Goal: Task Accomplishment & Management: Complete application form

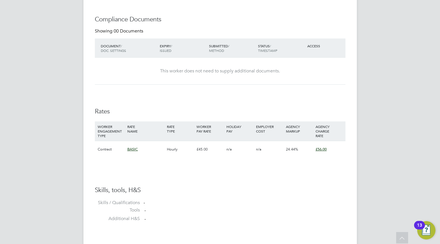
click at [411, 42] on div "LE Laurence Elkington Notifications 20 Applications: Network Team Members Busin…" at bounding box center [220, 131] width 440 height 841
click at [394, 137] on div "LE Laurence Elkington Notifications 20 Applications: Network Team Members Busin…" at bounding box center [220, 131] width 440 height 841
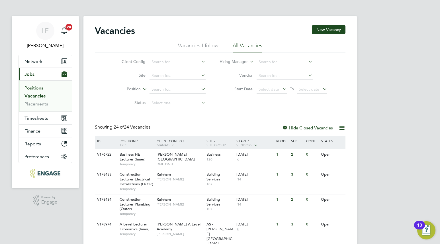
click at [35, 87] on link "Positions" at bounding box center [33, 87] width 19 height 5
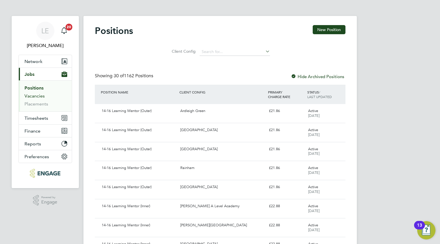
click at [32, 95] on link "Vacancies" at bounding box center [34, 95] width 20 height 5
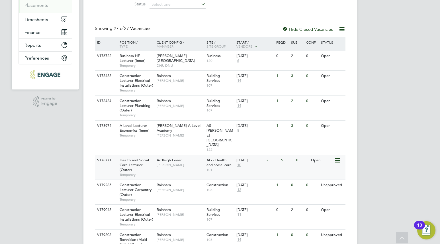
scroll to position [99, 0]
click at [184, 187] on span "[PERSON_NAME]" at bounding box center [180, 189] width 47 height 5
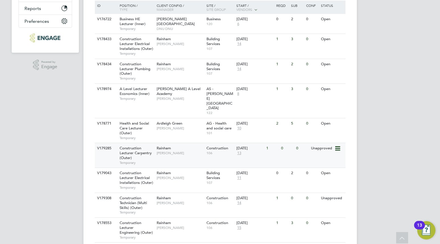
scroll to position [147, 0]
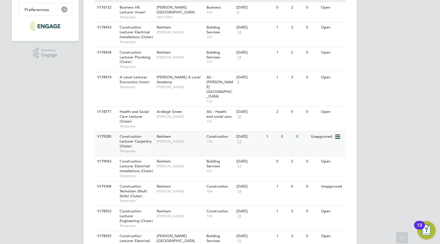
click at [152, 149] on span "Temporary" at bounding box center [137, 151] width 34 height 5
click at [238, 139] on span "13" at bounding box center [239, 141] width 6 height 5
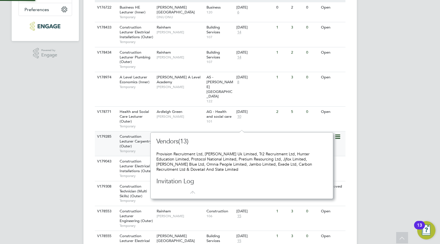
scroll to position [5, 6]
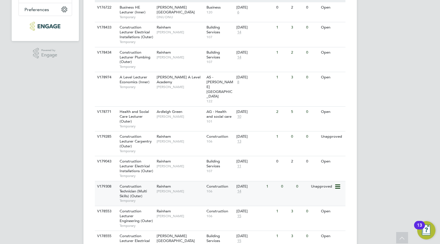
click at [239, 189] on span "14" at bounding box center [239, 191] width 6 height 5
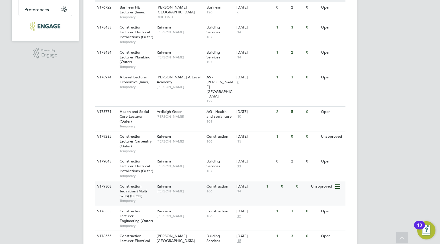
click at [189, 189] on span "[PERSON_NAME]" at bounding box center [180, 191] width 47 height 5
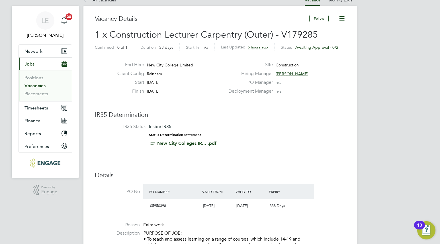
scroll to position [12, 0]
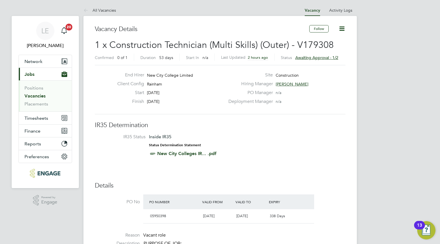
click at [37, 97] on link "Vacancies" at bounding box center [34, 95] width 21 height 5
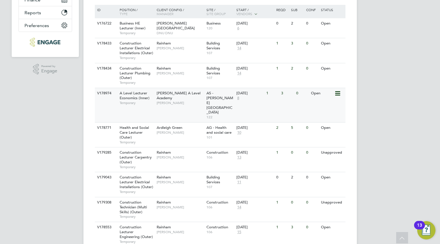
scroll to position [135, 0]
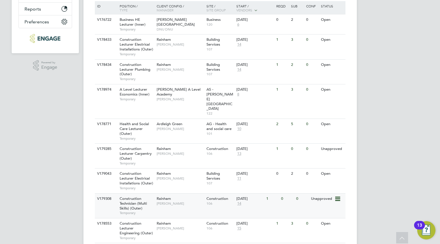
click at [179, 201] on span "[PERSON_NAME]" at bounding box center [180, 203] width 47 height 5
click at [148, 193] on div "Construction Technician (Multi Skills) (Outer) Temporary" at bounding box center [135, 205] width 40 height 24
click at [187, 67] on span "Ian Rist" at bounding box center [180, 69] width 47 height 5
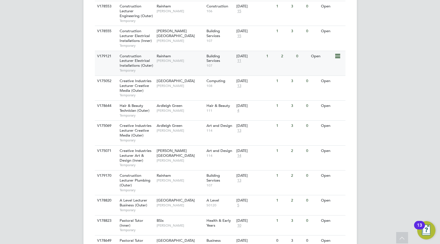
scroll to position [353, 0]
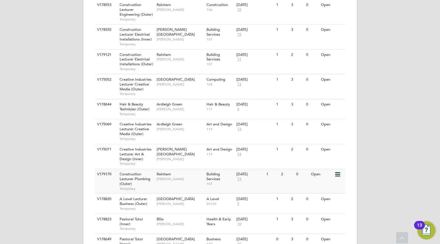
click at [182, 177] on span "Ian Rist" at bounding box center [180, 179] width 47 height 5
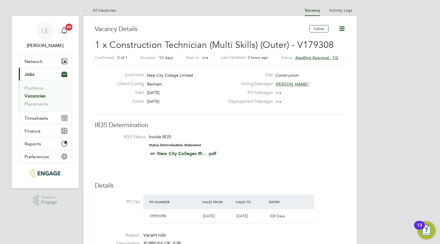
click at [48, 102] on li "Placements" at bounding box center [45, 104] width 43 height 6
click at [44, 105] on link "Placements" at bounding box center [36, 103] width 24 height 5
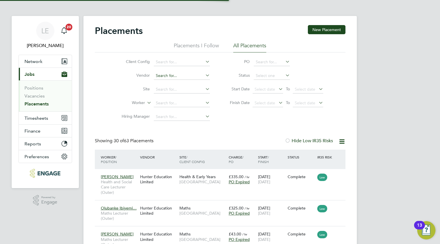
scroll to position [17, 50]
click at [167, 105] on input at bounding box center [182, 103] width 56 height 8
click at [167, 109] on li "Trevor Richardson" at bounding box center [188, 111] width 70 height 8
type input "Trevor Richardson"
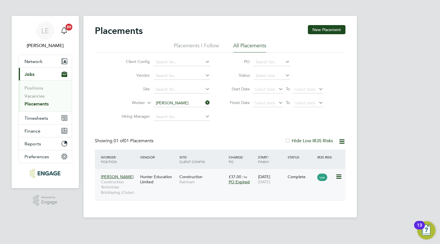
click at [212, 186] on div "Construction Rainham" at bounding box center [202, 179] width 49 height 16
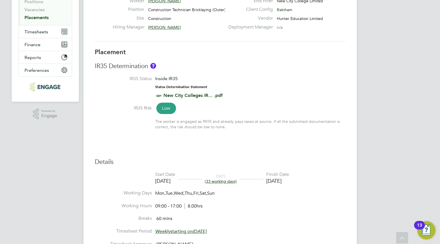
scroll to position [87, 0]
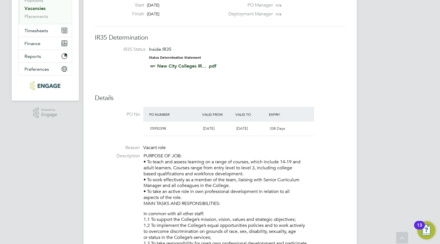
scroll to position [87, 0]
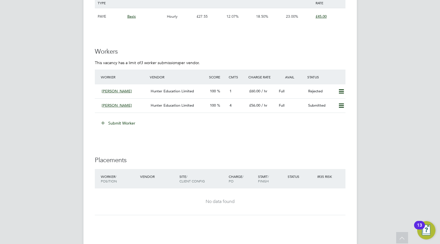
scroll to position [945, 0]
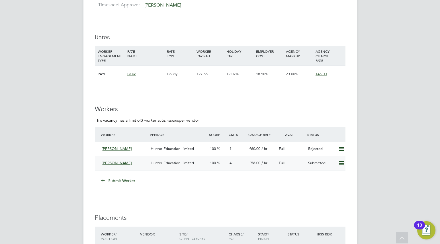
click at [137, 161] on div "Oscar Garton" at bounding box center [123, 162] width 49 height 9
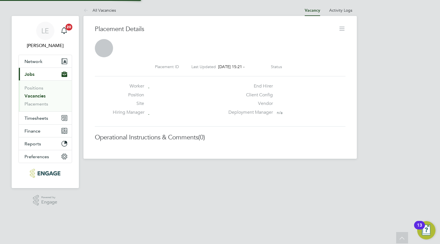
scroll to position [5, 32]
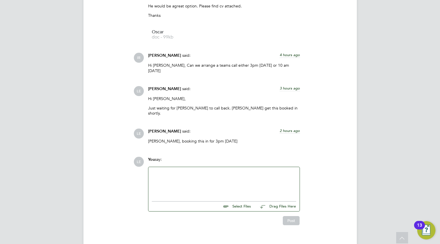
click at [164, 167] on div at bounding box center [223, 182] width 151 height 31
click at [168, 175] on div at bounding box center [224, 182] width 144 height 24
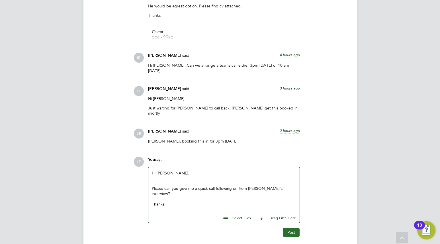
click at [290, 228] on button "Post" at bounding box center [291, 232] width 17 height 9
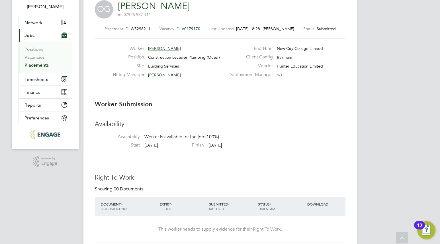
scroll to position [0, 0]
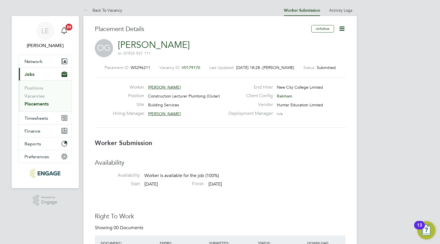
click at [31, 75] on span "Jobs" at bounding box center [29, 73] width 10 height 5
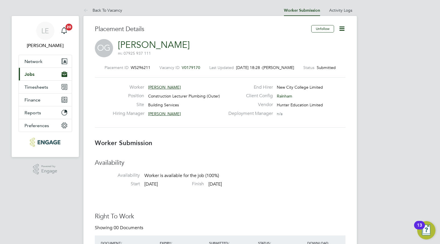
click at [32, 77] on span "Jobs" at bounding box center [29, 73] width 10 height 5
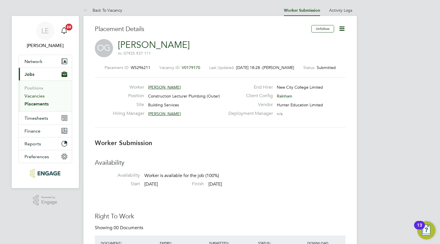
click at [34, 95] on link "Vacancies" at bounding box center [34, 95] width 20 height 5
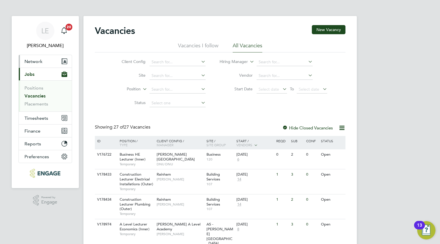
click at [37, 63] on span "Network" at bounding box center [33, 61] width 18 height 5
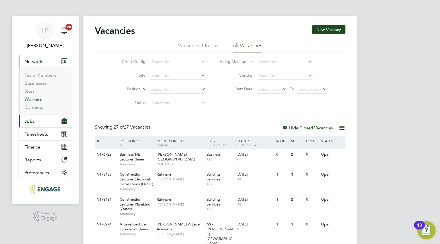
click at [30, 100] on link "Workers" at bounding box center [32, 98] width 17 height 5
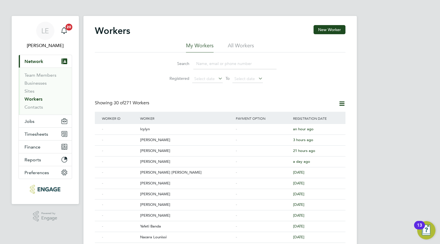
click at [207, 65] on input at bounding box center [234, 63] width 83 height 11
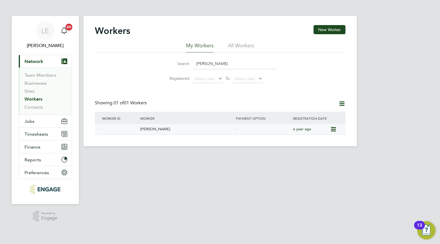
click at [181, 130] on div "Abraham Briscoe" at bounding box center [187, 129] width 96 height 11
click at [38, 63] on span "Network" at bounding box center [33, 61] width 19 height 5
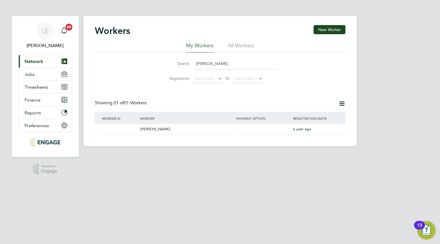
click at [40, 65] on button "Current page: Network" at bounding box center [45, 61] width 53 height 13
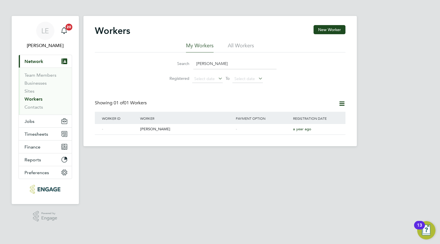
click at [36, 100] on link "Workers" at bounding box center [33, 98] width 18 height 5
drag, startPoint x: 213, startPoint y: 64, endPoint x: 188, endPoint y: 62, distance: 25.1
click at [188, 62] on div "Search abraham" at bounding box center [220, 63] width 113 height 11
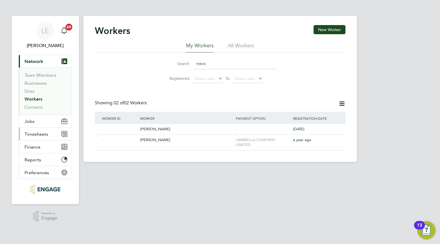
type input "trevo"
click at [170, 141] on div "[PERSON_NAME]" at bounding box center [187, 140] width 96 height 11
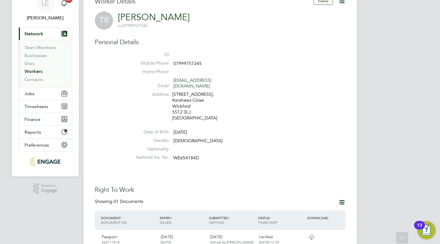
scroll to position [26, 0]
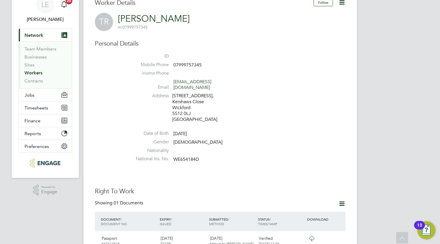
click at [39, 36] on span "Network" at bounding box center [33, 34] width 19 height 5
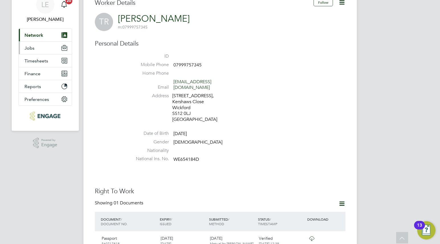
click at [32, 50] on span "Jobs" at bounding box center [29, 47] width 10 height 5
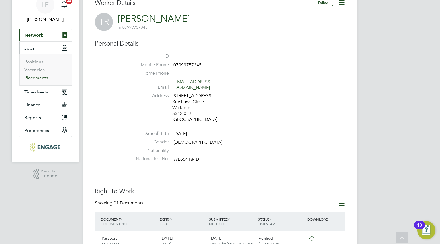
click at [29, 77] on link "Placements" at bounding box center [36, 77] width 24 height 5
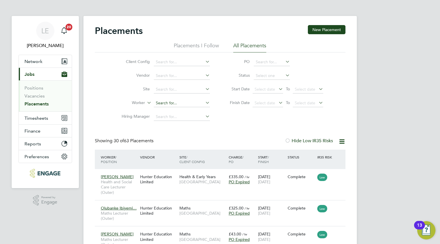
click at [162, 101] on input at bounding box center [182, 103] width 56 height 8
click at [190, 112] on b "Richard" at bounding box center [206, 110] width 33 height 5
type input "Trevor Richardson"
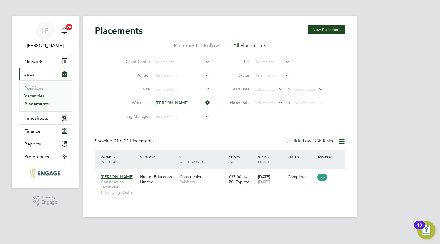
click at [42, 97] on link "Vacancies" at bounding box center [34, 95] width 20 height 5
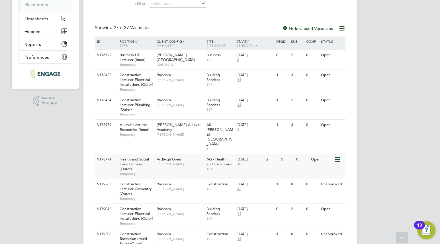
scroll to position [96, 0]
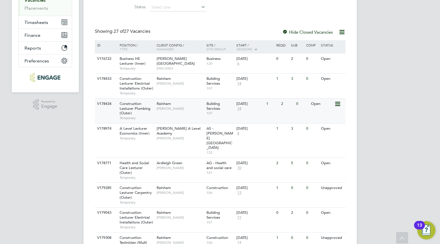
click at [180, 107] on span "[PERSON_NAME]" at bounding box center [180, 108] width 47 height 5
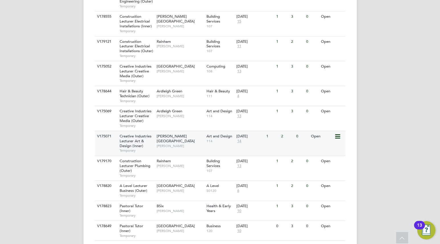
scroll to position [367, 0]
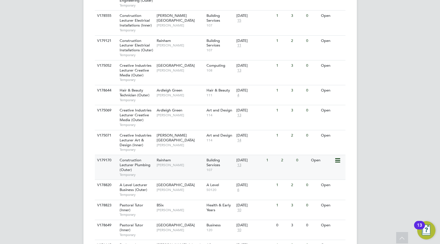
click at [183, 155] on div "Rainham Ian Rist" at bounding box center [180, 162] width 50 height 15
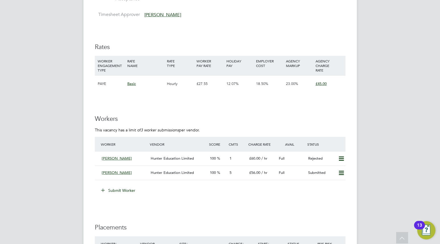
scroll to position [937, 0]
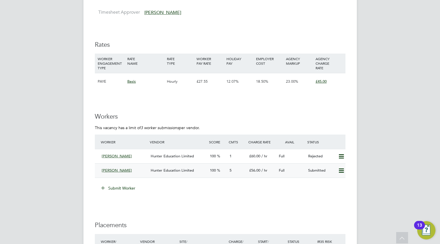
click at [140, 172] on div "[PERSON_NAME]" at bounding box center [123, 170] width 49 height 9
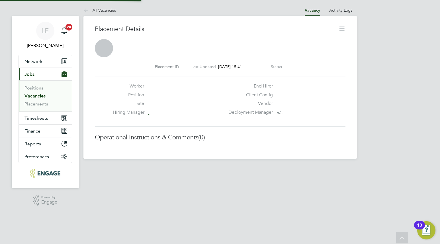
scroll to position [3, 3]
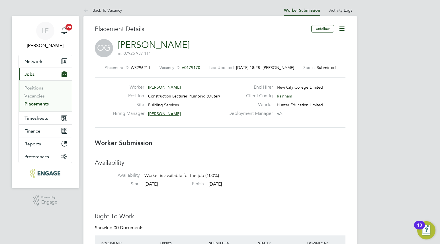
click at [343, 27] on icon at bounding box center [341, 28] width 7 height 7
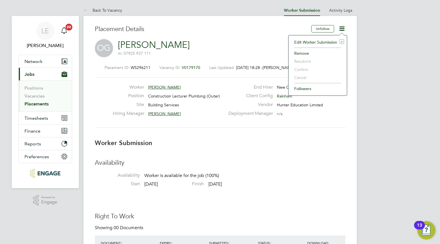
click at [311, 40] on li "Edit Worker Submission e" at bounding box center [317, 42] width 53 height 8
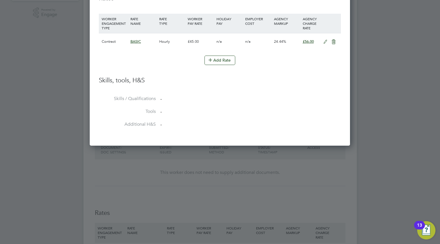
click at [326, 41] on icon at bounding box center [325, 42] width 7 height 5
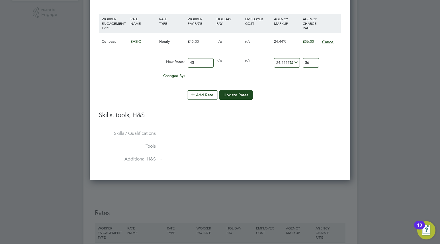
click at [322, 42] on button "Cancel" at bounding box center [328, 42] width 13 height 6
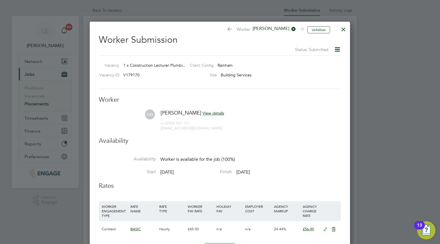
click at [340, 29] on div at bounding box center [343, 28] width 10 height 10
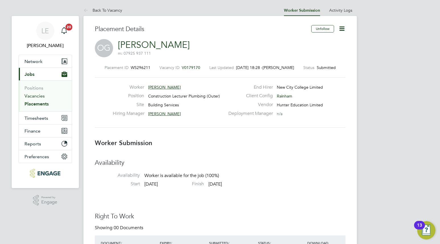
click at [34, 95] on link "Vacancies" at bounding box center [34, 95] width 20 height 5
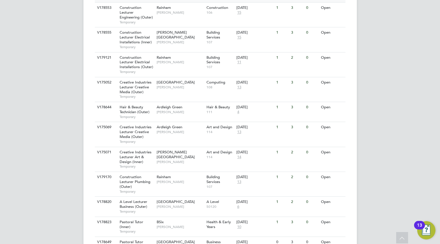
scroll to position [352, 0]
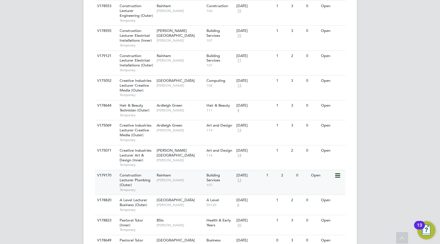
click at [144, 170] on div "Construction Lecturer Plumbing (Outer) Temporary" at bounding box center [135, 182] width 40 height 24
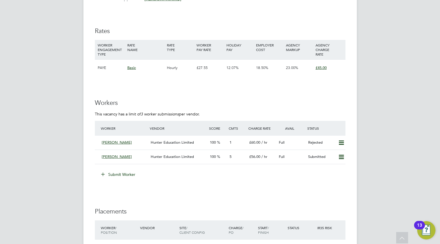
scroll to position [969, 0]
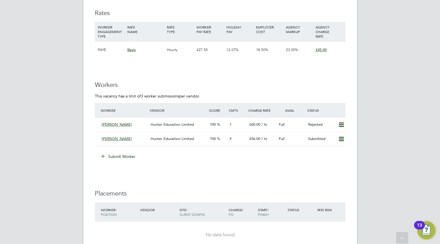
click at [130, 156] on button "Submit Worker" at bounding box center [118, 156] width 43 height 9
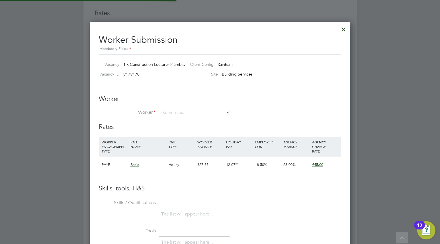
scroll to position [17, 39]
click at [170, 121] on b "[PERSON_NAME]" at bounding box center [178, 120] width 33 height 5
type input "[PERSON_NAME]"
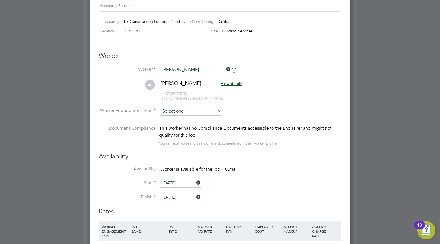
click at [205, 113] on input at bounding box center [191, 111] width 62 height 9
click at [198, 117] on li "Contract" at bounding box center [191, 118] width 62 height 7
type input "Contract"
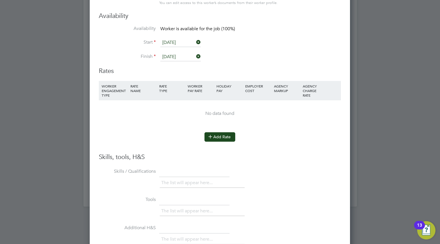
click at [231, 136] on button "Add Rate" at bounding box center [219, 136] width 31 height 9
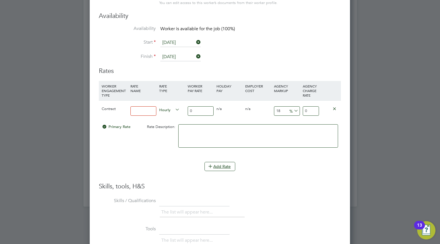
click at [146, 111] on input at bounding box center [143, 110] width 26 height 9
type input "BASIC"
click at [196, 109] on input "0" at bounding box center [201, 110] width 26 height 9
drag, startPoint x: 197, startPoint y: 109, endPoint x: 187, endPoint y: 110, distance: 10.0
click at [187, 110] on div "0" at bounding box center [200, 111] width 29 height 21
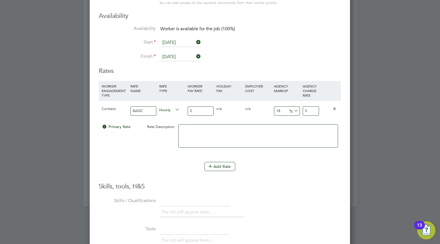
type input "4"
type input "4.72"
type input "45"
type input "53.1"
type input "45"
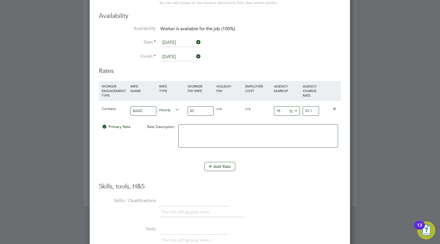
drag, startPoint x: 314, startPoint y: 111, endPoint x: 297, endPoint y: 110, distance: 16.5
click at [297, 110] on div "Contract BASIC Hourly 45 0 n/a 0 n/a 18 8.1 % 53.1" at bounding box center [220, 110] width 242 height 21
type input "-88.88888888888889"
type input "5"
type input "24.444444444444443"
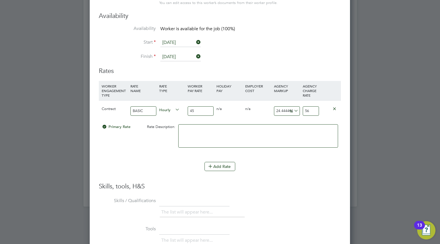
type input "56"
click at [295, 175] on li "Add Rate" at bounding box center [220, 169] width 242 height 15
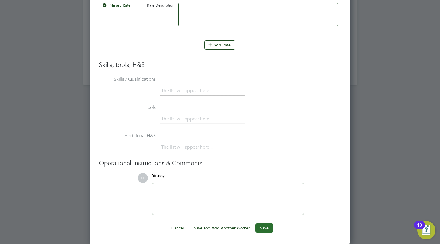
click at [270, 231] on button "Save" at bounding box center [264, 227] width 18 height 9
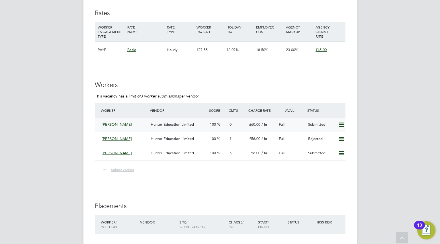
click at [205, 128] on div "Hunter Education Limited" at bounding box center [177, 124] width 59 height 9
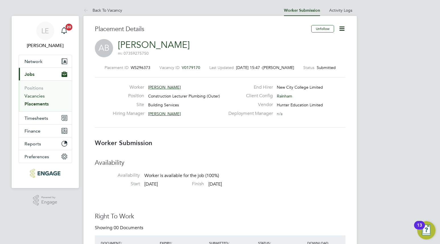
click at [41, 96] on link "Vacancies" at bounding box center [34, 95] width 20 height 5
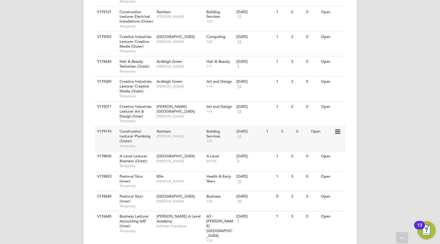
click at [170, 126] on div "Rainham [PERSON_NAME]" at bounding box center [180, 133] width 50 height 15
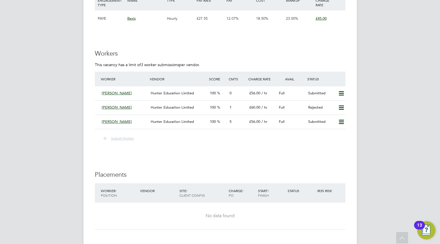
scroll to position [988, 0]
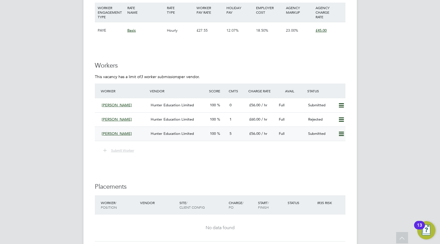
click at [136, 131] on div "[PERSON_NAME]" at bounding box center [123, 133] width 49 height 9
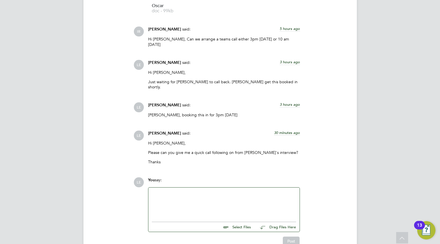
scroll to position [609, 0]
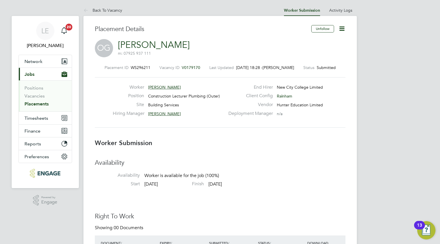
click at [36, 75] on button "Current page: Jobs" at bounding box center [45, 74] width 53 height 13
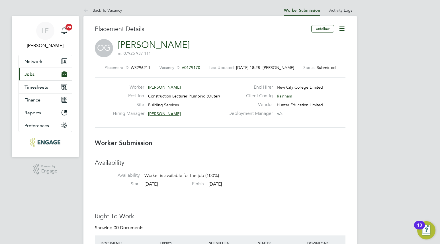
click at [36, 75] on button "Current page: Jobs" at bounding box center [45, 74] width 53 height 13
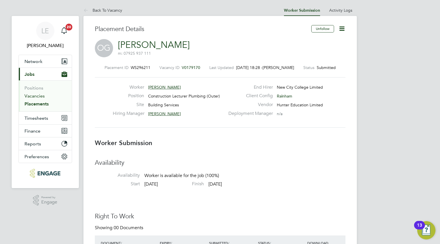
click at [34, 95] on link "Vacancies" at bounding box center [34, 95] width 20 height 5
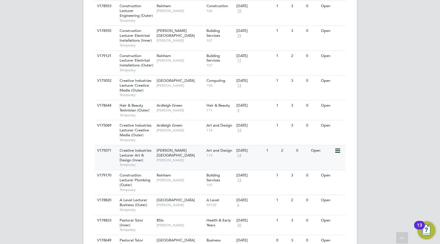
scroll to position [353, 0]
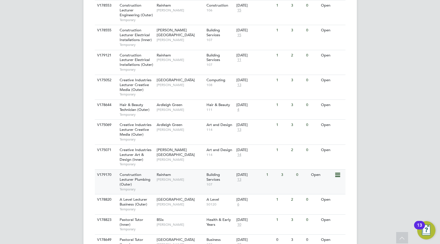
click at [178, 177] on span "[PERSON_NAME]" at bounding box center [180, 179] width 47 height 5
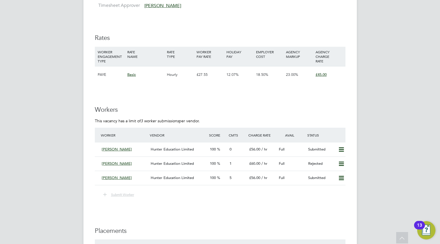
scroll to position [956, 0]
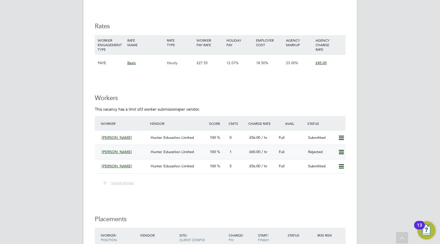
click at [339, 153] on icon at bounding box center [341, 152] width 7 height 5
click at [341, 137] on icon at bounding box center [341, 138] width 7 height 5
click at [339, 105] on ng-form "Workers This vacancy has a limit of 3 worker submissions per vendor. Worker Ven…" at bounding box center [220, 143] width 251 height 98
click at [338, 151] on icon at bounding box center [341, 152] width 7 height 5
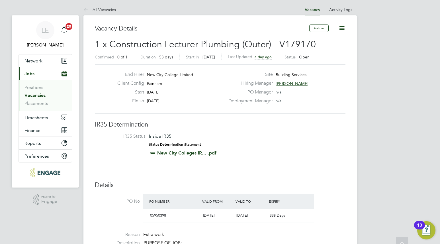
scroll to position [0, 0]
click at [40, 96] on link "Vacancies" at bounding box center [34, 95] width 21 height 5
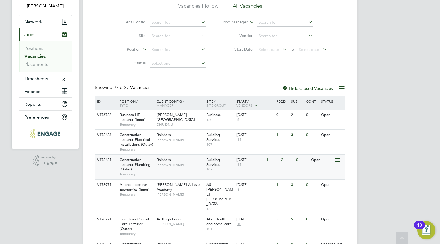
scroll to position [40, 0]
click at [180, 164] on span "[PERSON_NAME]" at bounding box center [180, 164] width 47 height 5
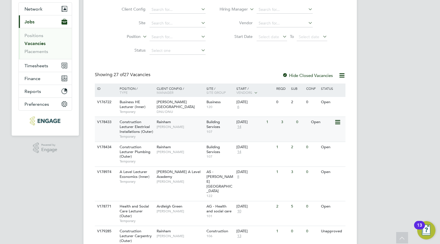
scroll to position [55, 0]
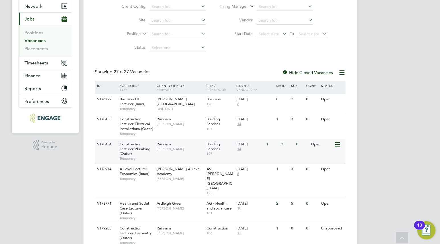
click at [172, 145] on div "Rainham Ian Rist" at bounding box center [180, 146] width 50 height 15
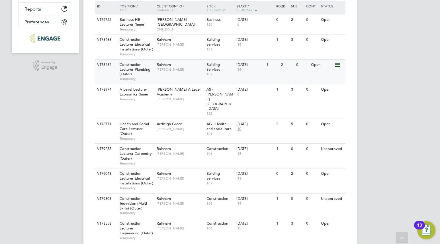
scroll to position [136, 0]
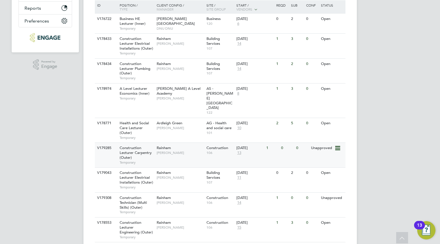
click at [178, 143] on div "Rainham Ian Rist" at bounding box center [180, 150] width 50 height 15
click at [176, 200] on span "[PERSON_NAME]" at bounding box center [180, 202] width 47 height 5
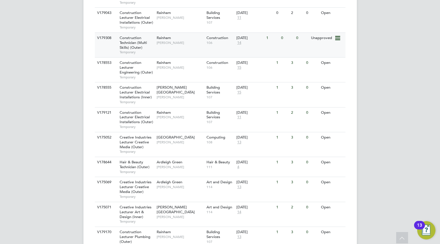
scroll to position [0, 0]
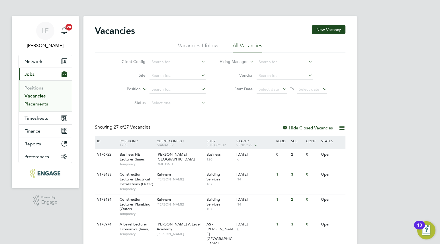
click at [35, 104] on link "Placements" at bounding box center [36, 103] width 24 height 5
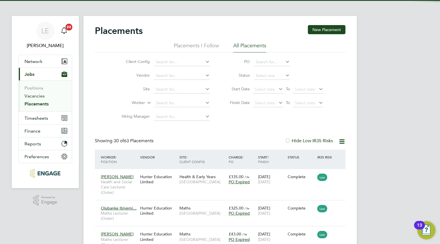
scroll to position [17, 50]
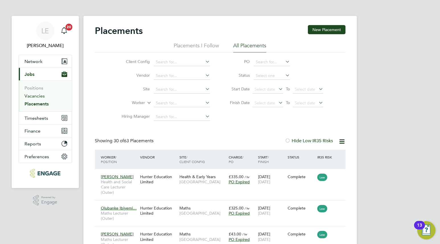
click at [36, 97] on link "Vacancies" at bounding box center [34, 95] width 20 height 5
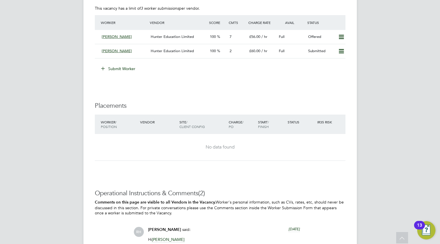
scroll to position [1061, 0]
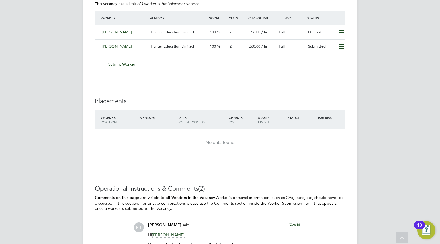
click at [128, 64] on button "Submit Worker" at bounding box center [118, 64] width 43 height 9
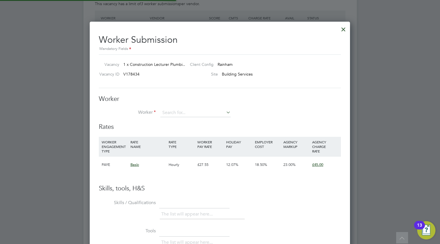
scroll to position [346, 261]
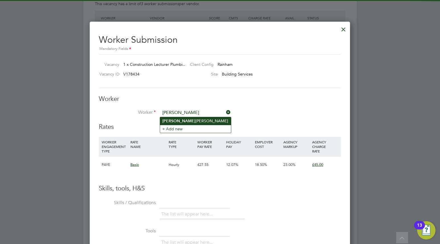
click at [192, 119] on li "[PERSON_NAME]" at bounding box center [195, 121] width 71 height 8
type input "[PERSON_NAME]"
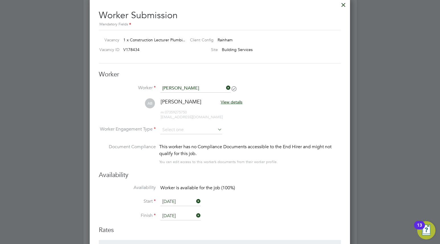
click at [194, 131] on input at bounding box center [191, 130] width 62 height 9
click at [189, 137] on li "Contract" at bounding box center [191, 137] width 62 height 7
type input "Contract"
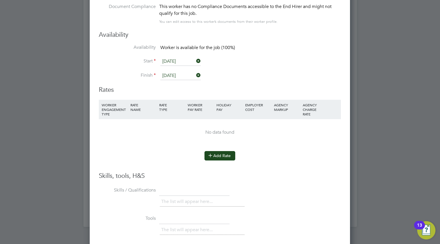
click at [216, 153] on button "Add Rate" at bounding box center [219, 155] width 31 height 9
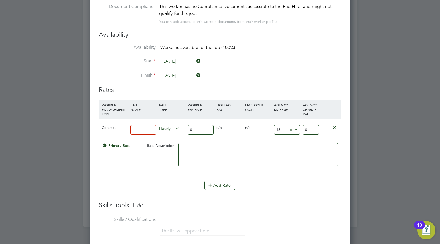
click at [151, 133] on input at bounding box center [143, 129] width 26 height 9
type input "BASIC"
drag, startPoint x: 196, startPoint y: 130, endPoint x: 185, endPoint y: 129, distance: 11.1
click at [186, 129] on div "Contract BASIC Hourly 0 0 n/a 0 n/a 18 0 % 0" at bounding box center [220, 129] width 242 height 21
type input "4"
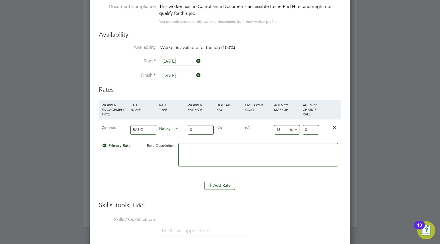
type input "4.72"
type input "45"
type input "53.1"
type input "45"
drag, startPoint x: 312, startPoint y: 131, endPoint x: 301, endPoint y: 131, distance: 11.1
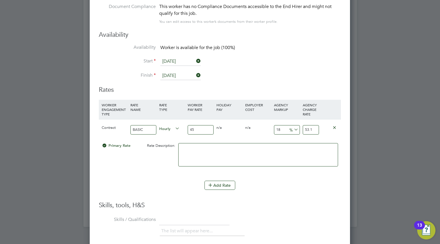
click at [301, 131] on div "53.1" at bounding box center [310, 129] width 19 height 21
type input "-88.88888888888889"
type input "5"
type input "24.444444444444443"
type input "56"
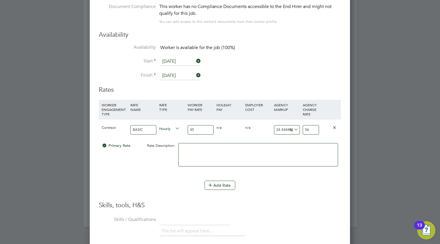
click at [298, 185] on div "Add Rate" at bounding box center [220, 185] width 242 height 9
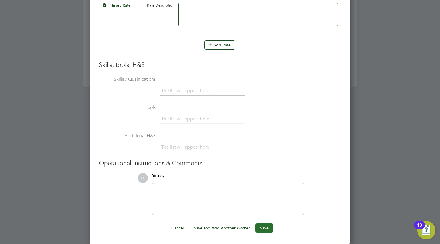
click at [262, 229] on button "Save" at bounding box center [264, 227] width 18 height 9
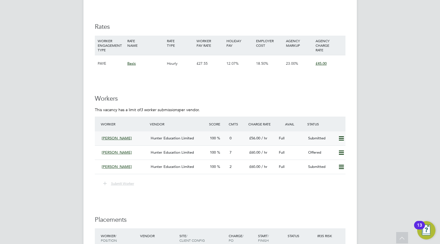
click at [139, 133] on div "[PERSON_NAME] [PERSON_NAME] Education Limited 100 0 £56.00 / hr Full Submitted" at bounding box center [220, 138] width 251 height 14
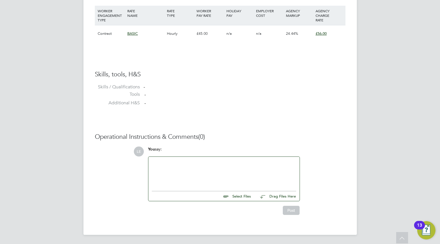
click at [180, 161] on div at bounding box center [224, 172] width 144 height 24
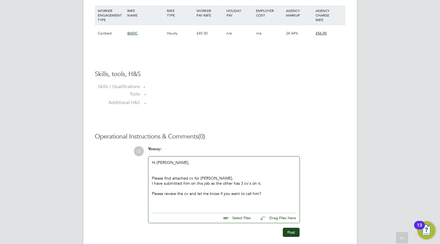
click at [249, 216] on input "file" at bounding box center [253, 217] width 85 height 8
type input "C:\fakepath\[PERSON_NAME].docx"
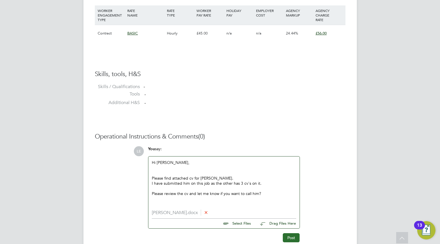
click at [290, 237] on button "Post" at bounding box center [291, 237] width 17 height 9
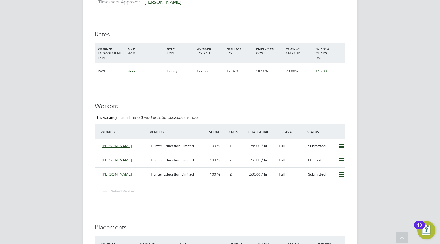
scroll to position [948, 0]
click at [148, 144] on div "[PERSON_NAME]" at bounding box center [123, 145] width 49 height 9
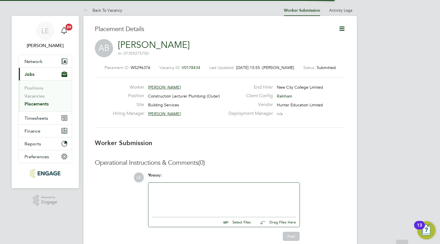
scroll to position [3, 3]
